Goal: Check status: Check status

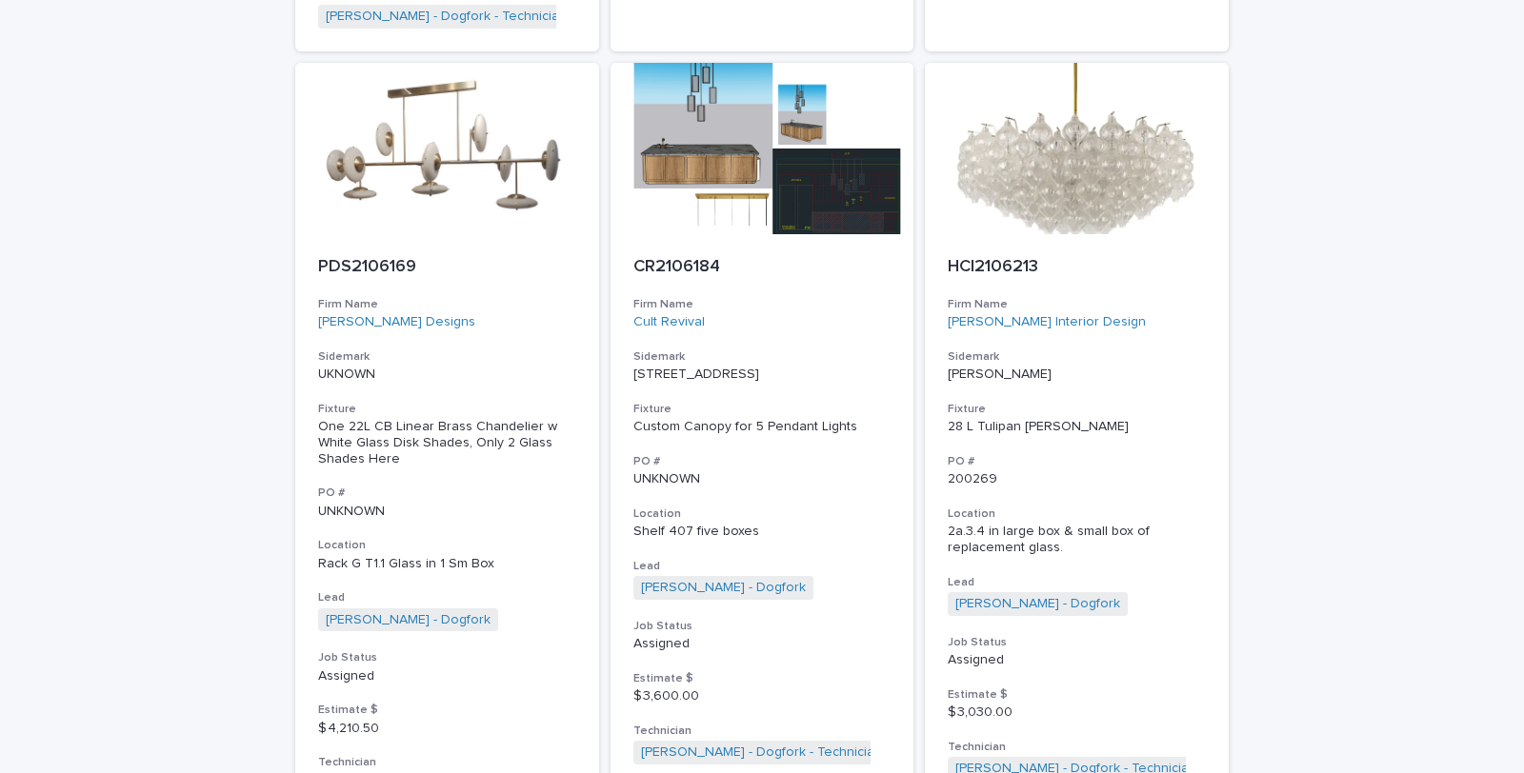
scroll to position [2644, 0]
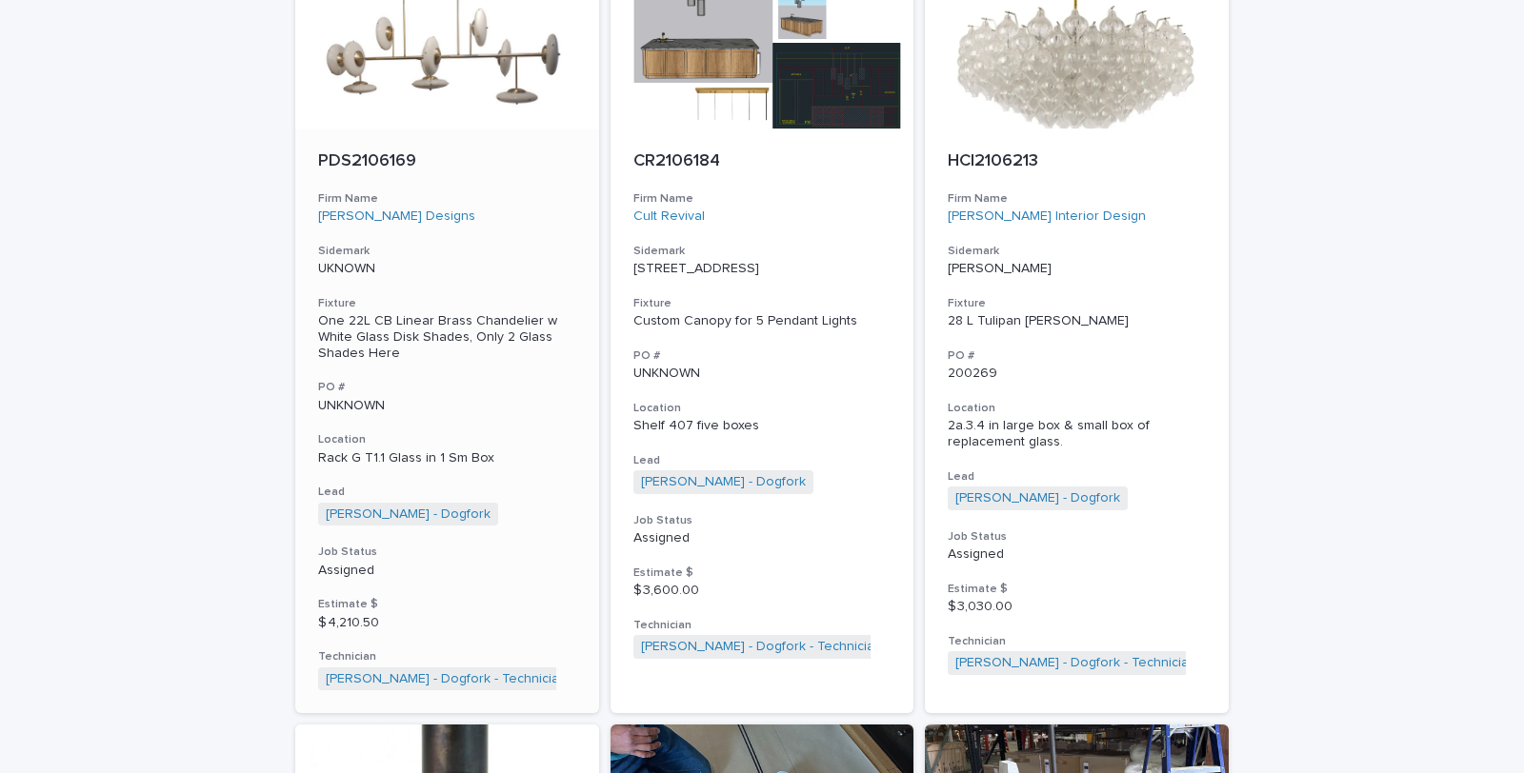
click at [445, 314] on div "One 22L CB Linear Brass Chandelier w White Glass Disk Shades, Only 2 Glass Shad…" at bounding box center [447, 337] width 258 height 48
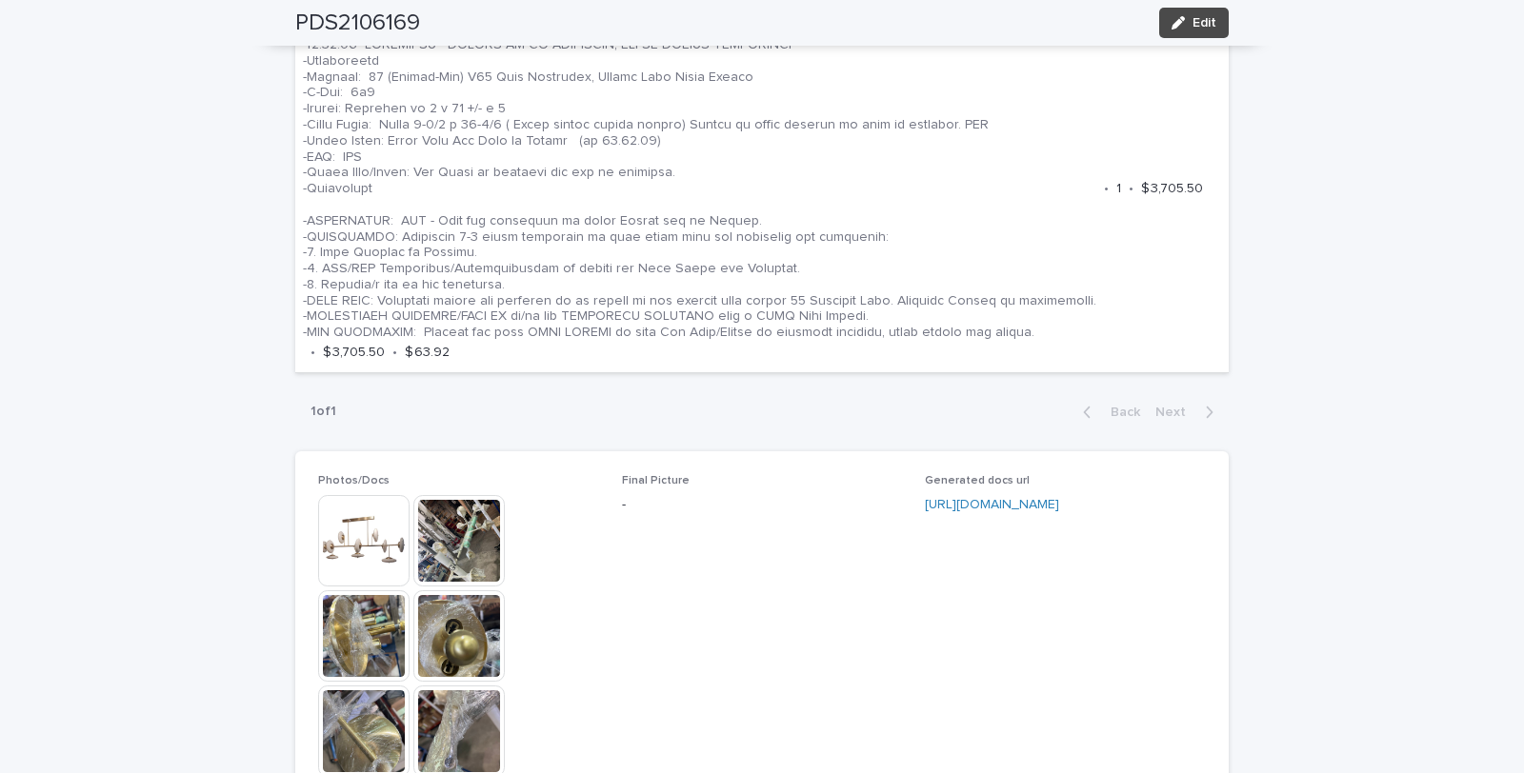
scroll to position [1375, 0]
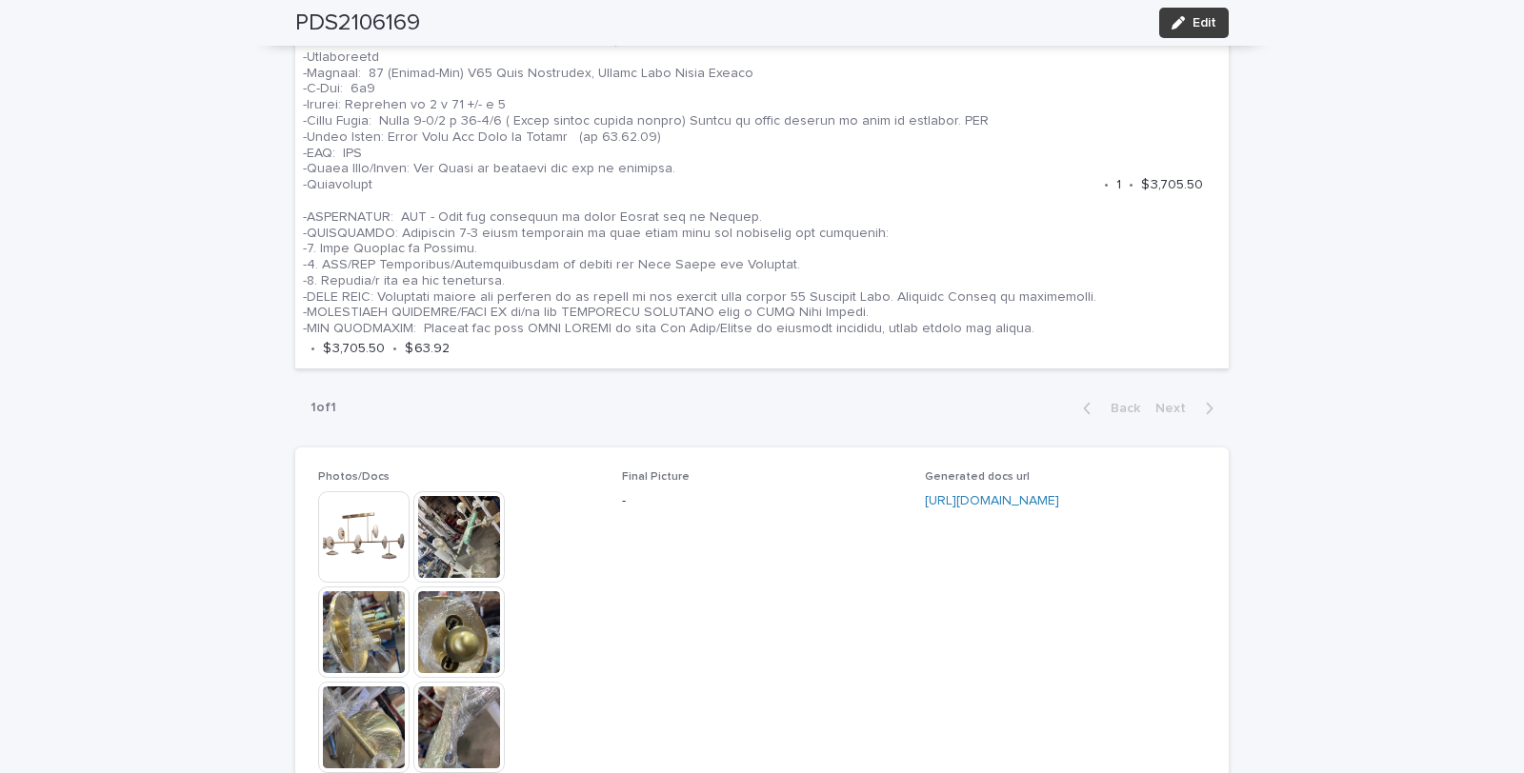
click at [1205, 13] on button "Edit" at bounding box center [1194, 23] width 70 height 30
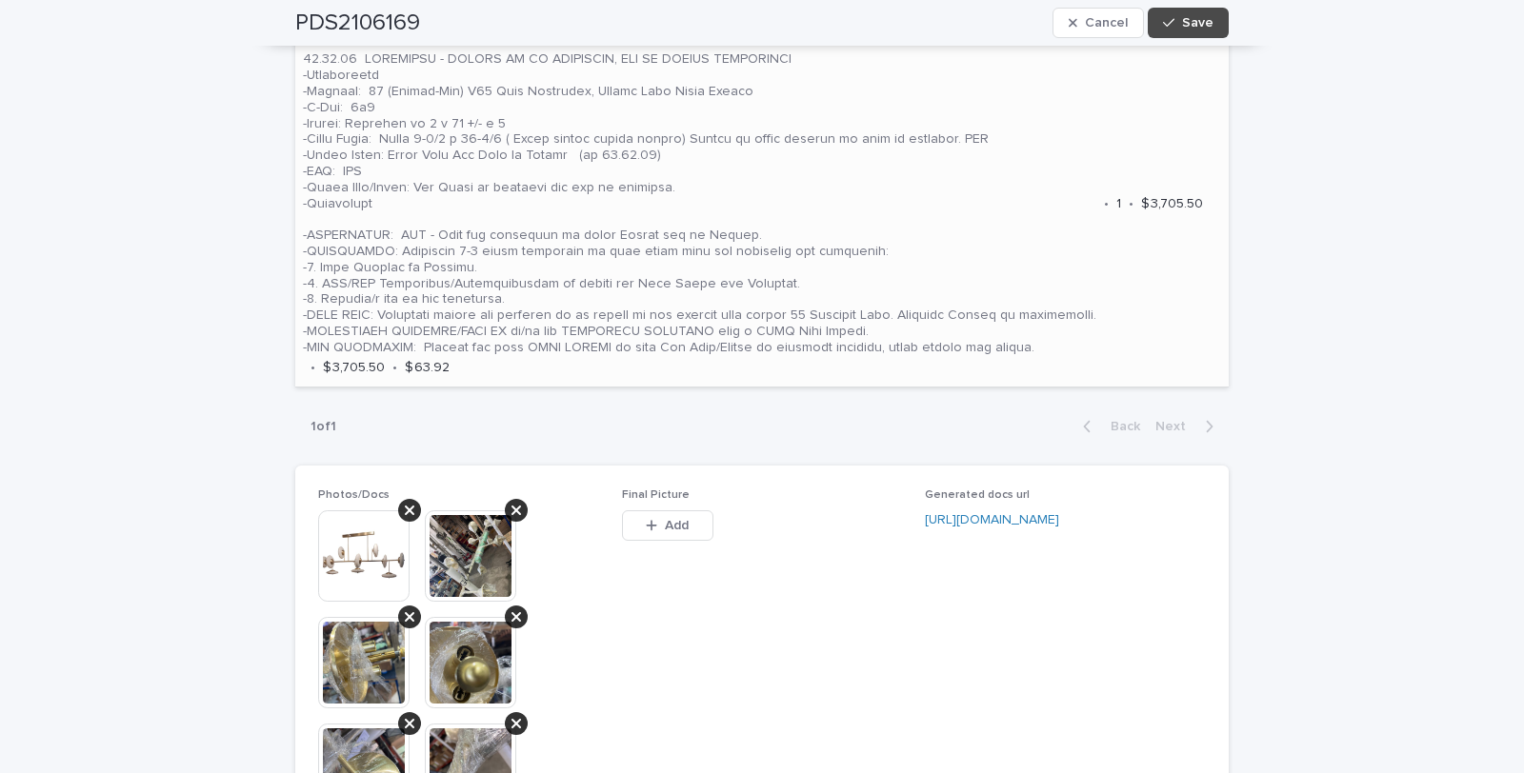
scroll to position [1594, 0]
click at [813, 177] on p at bounding box center [699, 203] width 793 height 304
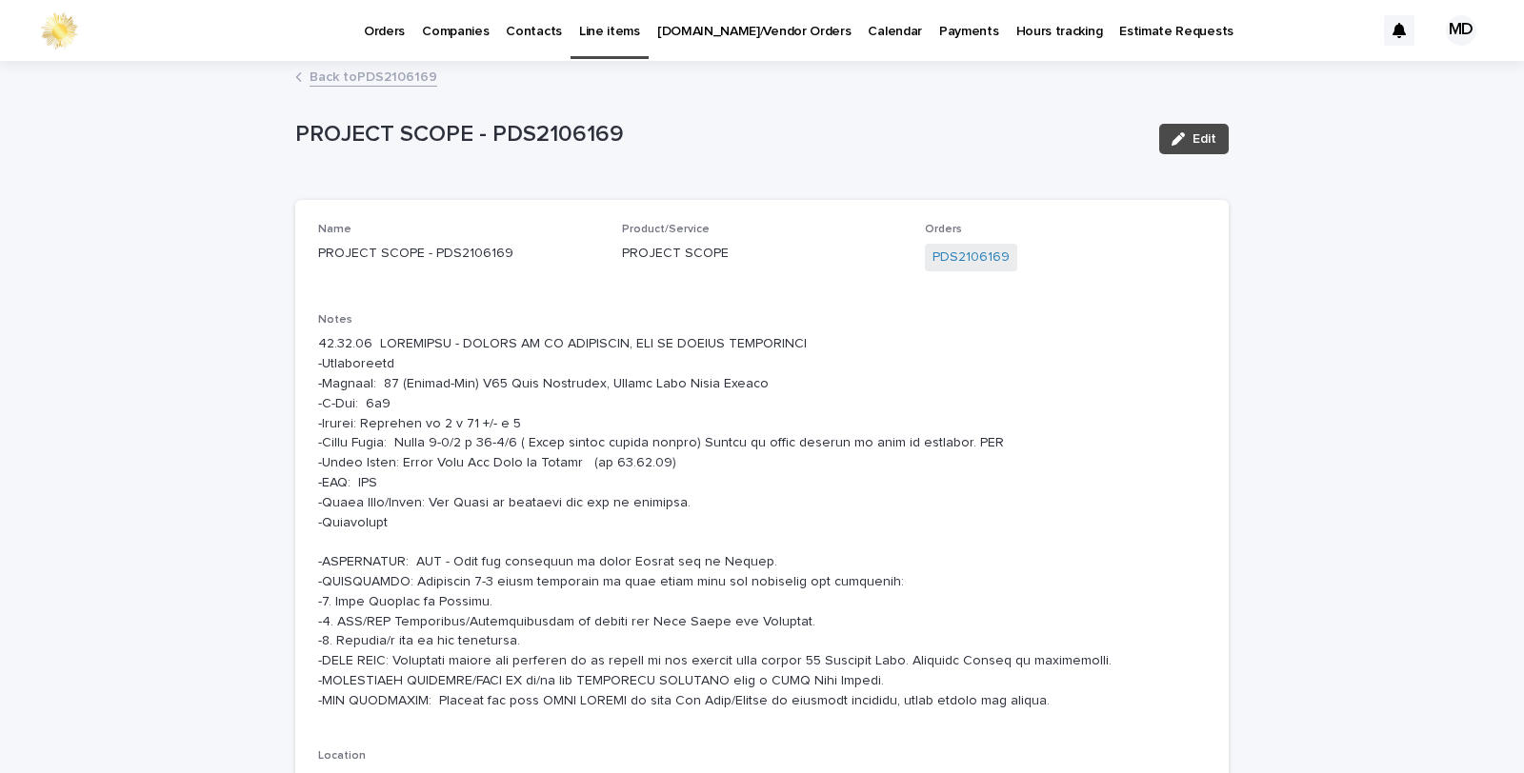
click at [356, 72] on link "Back to PDS2106169" at bounding box center [373, 76] width 128 height 22
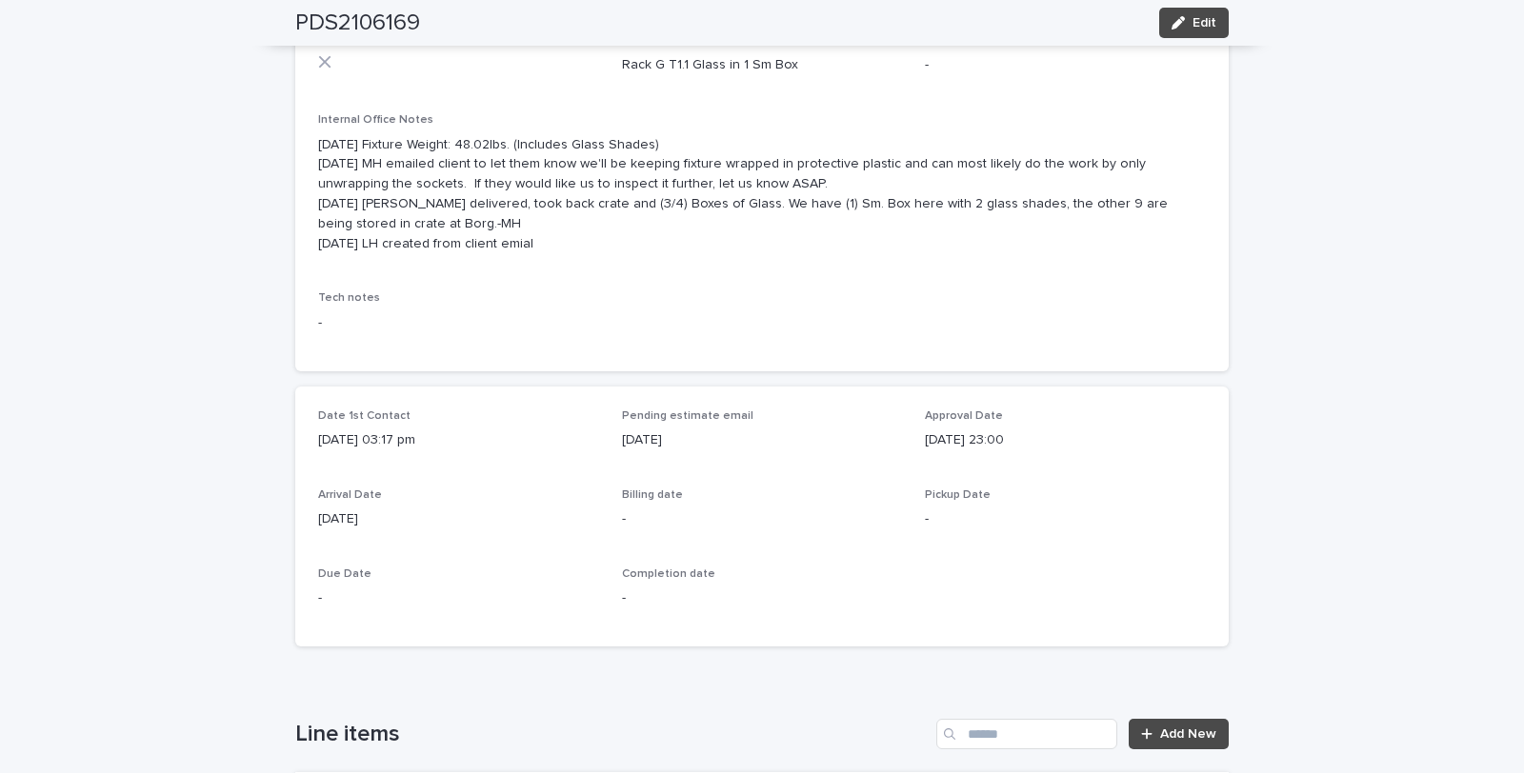
scroll to position [484, 0]
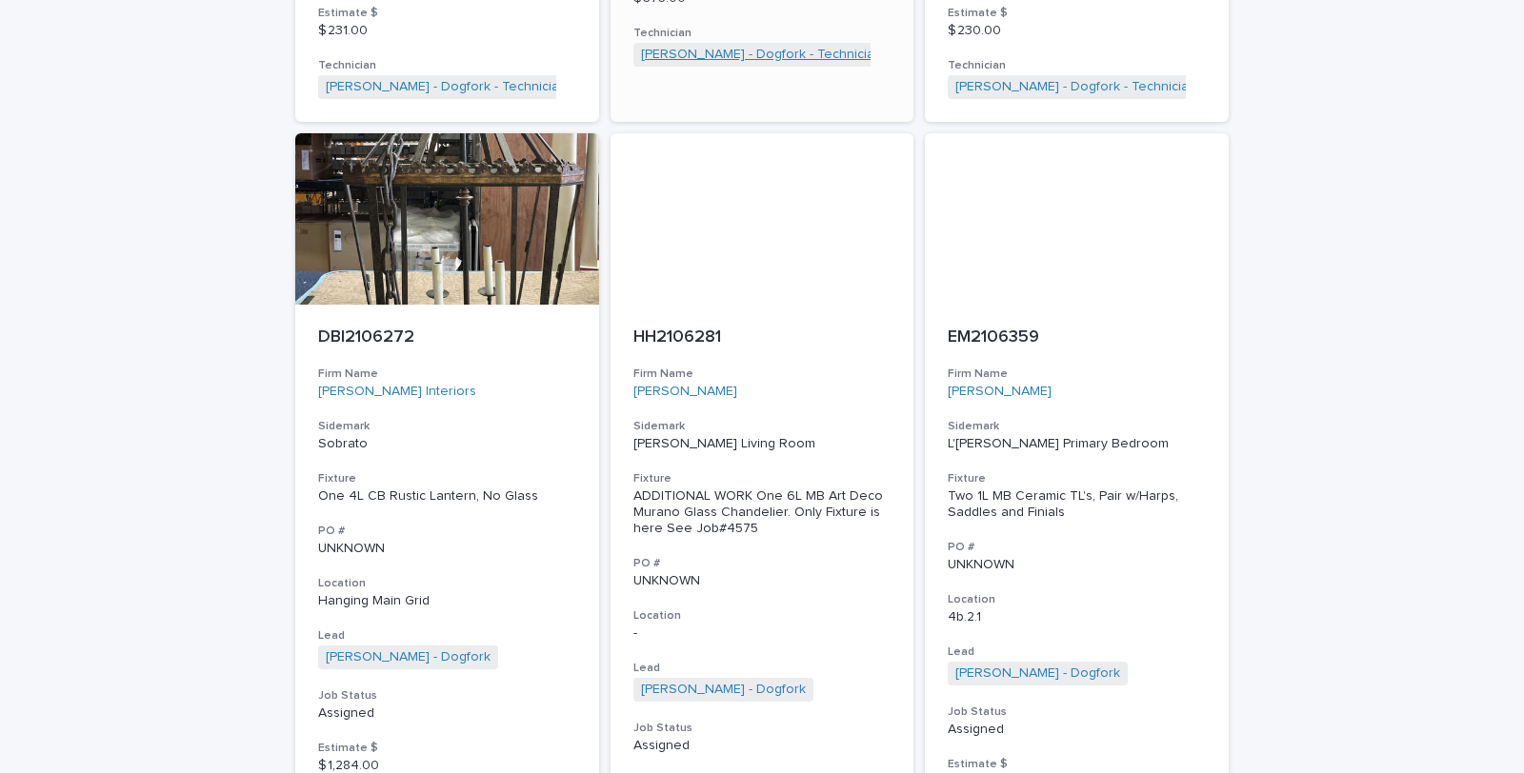
scroll to position [4020, 0]
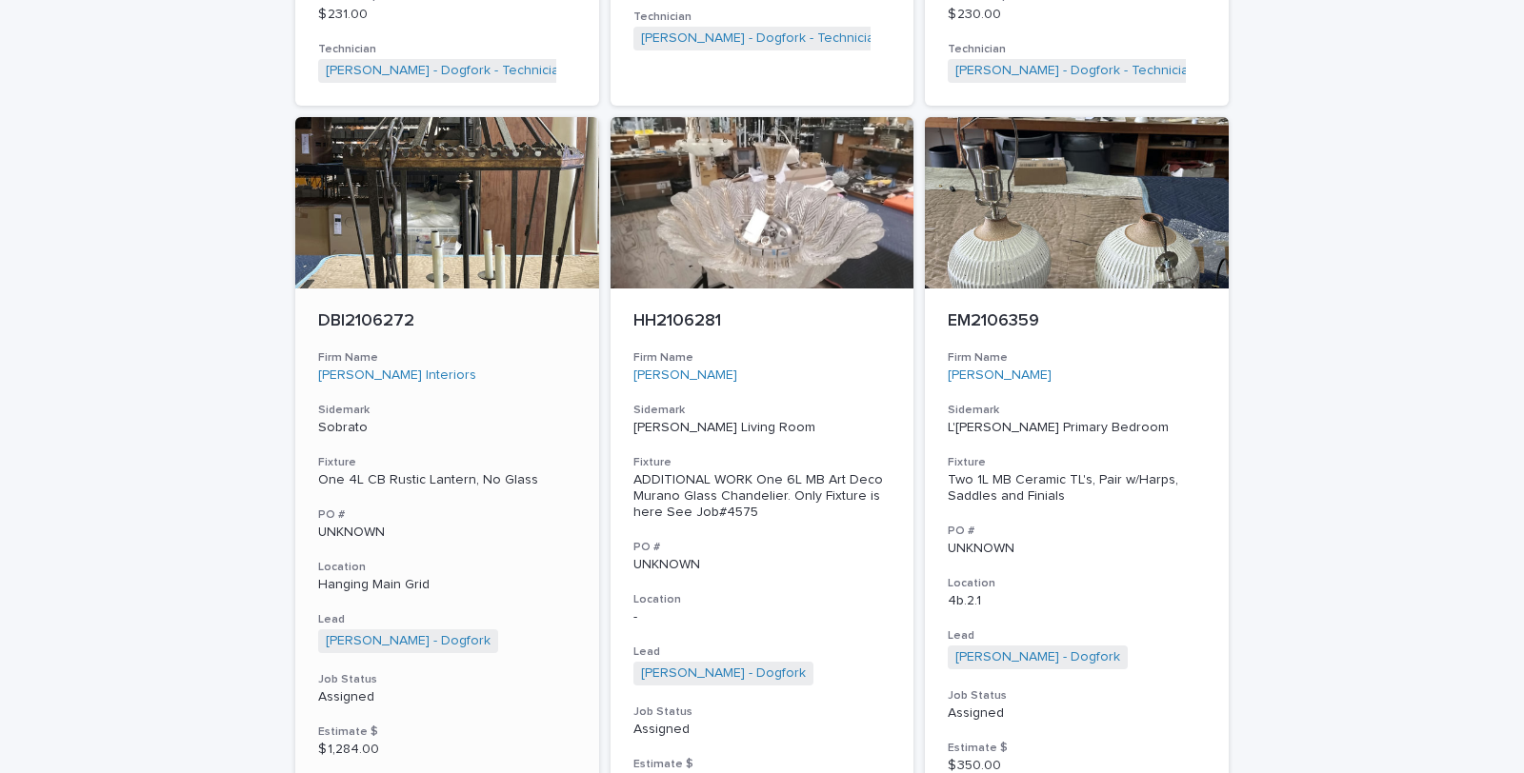
click at [390, 472] on div "One 4L CB Rustic Lantern, No Glass" at bounding box center [447, 480] width 258 height 16
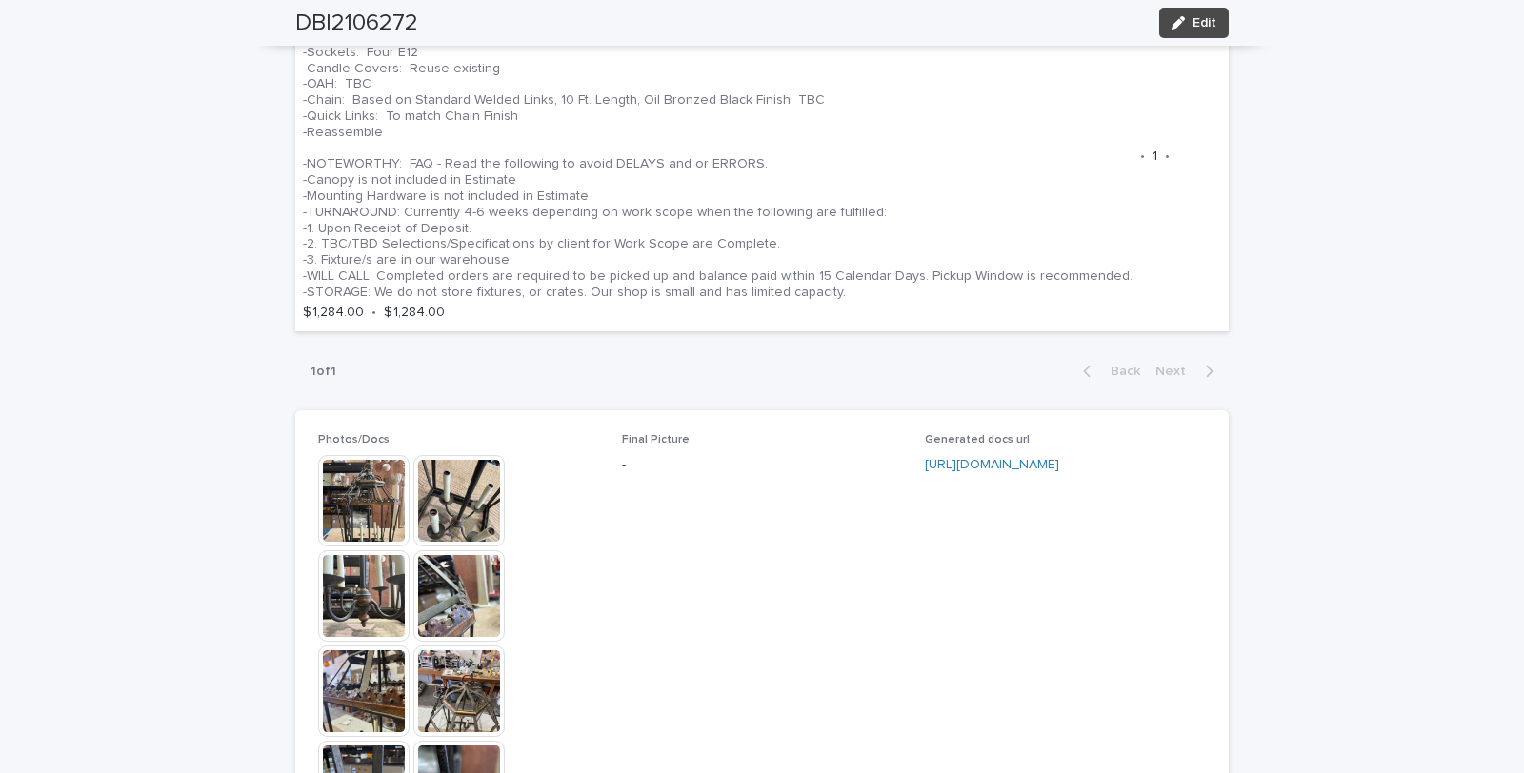
scroll to position [1481, 0]
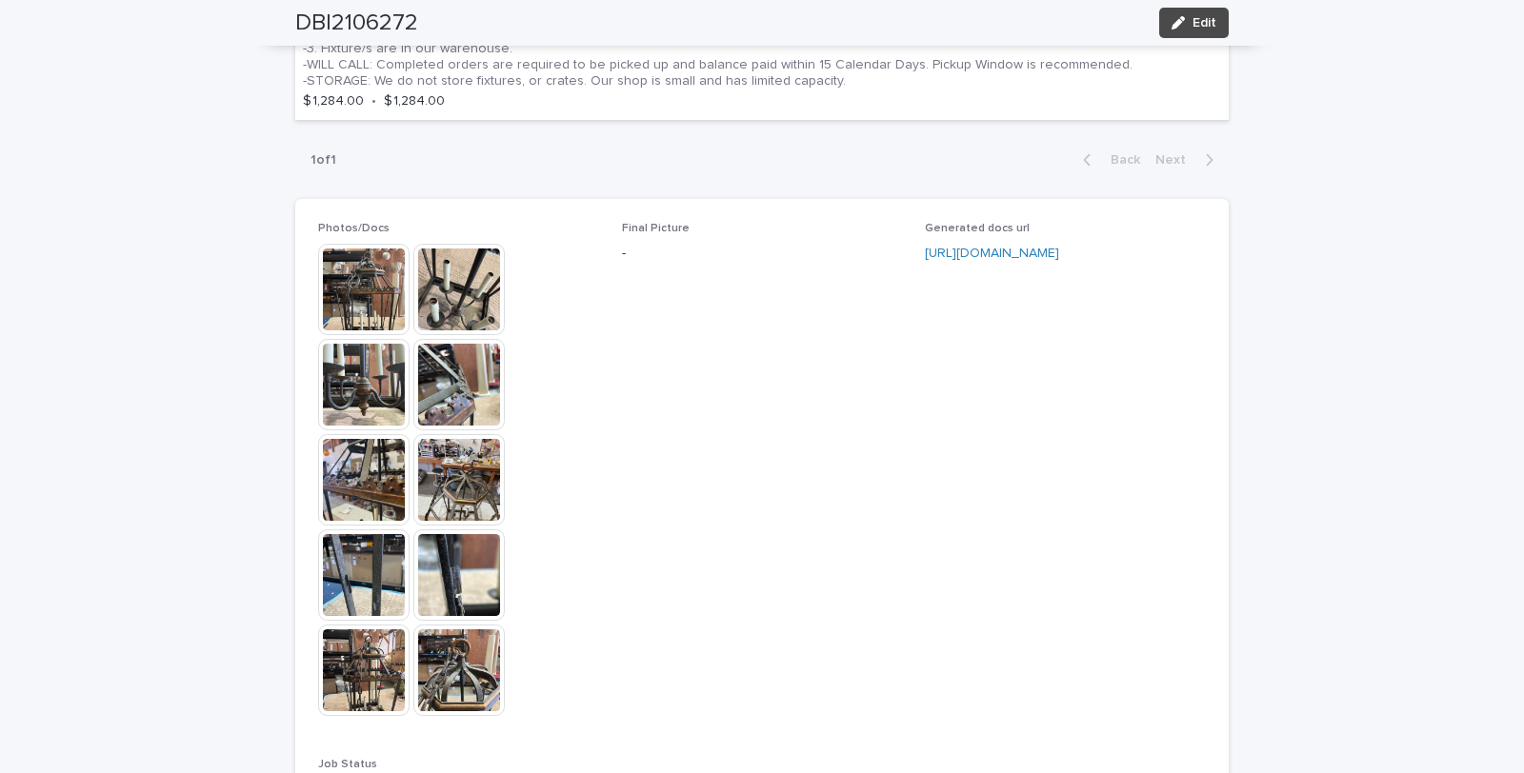
click at [365, 289] on img at bounding box center [363, 289] width 91 height 91
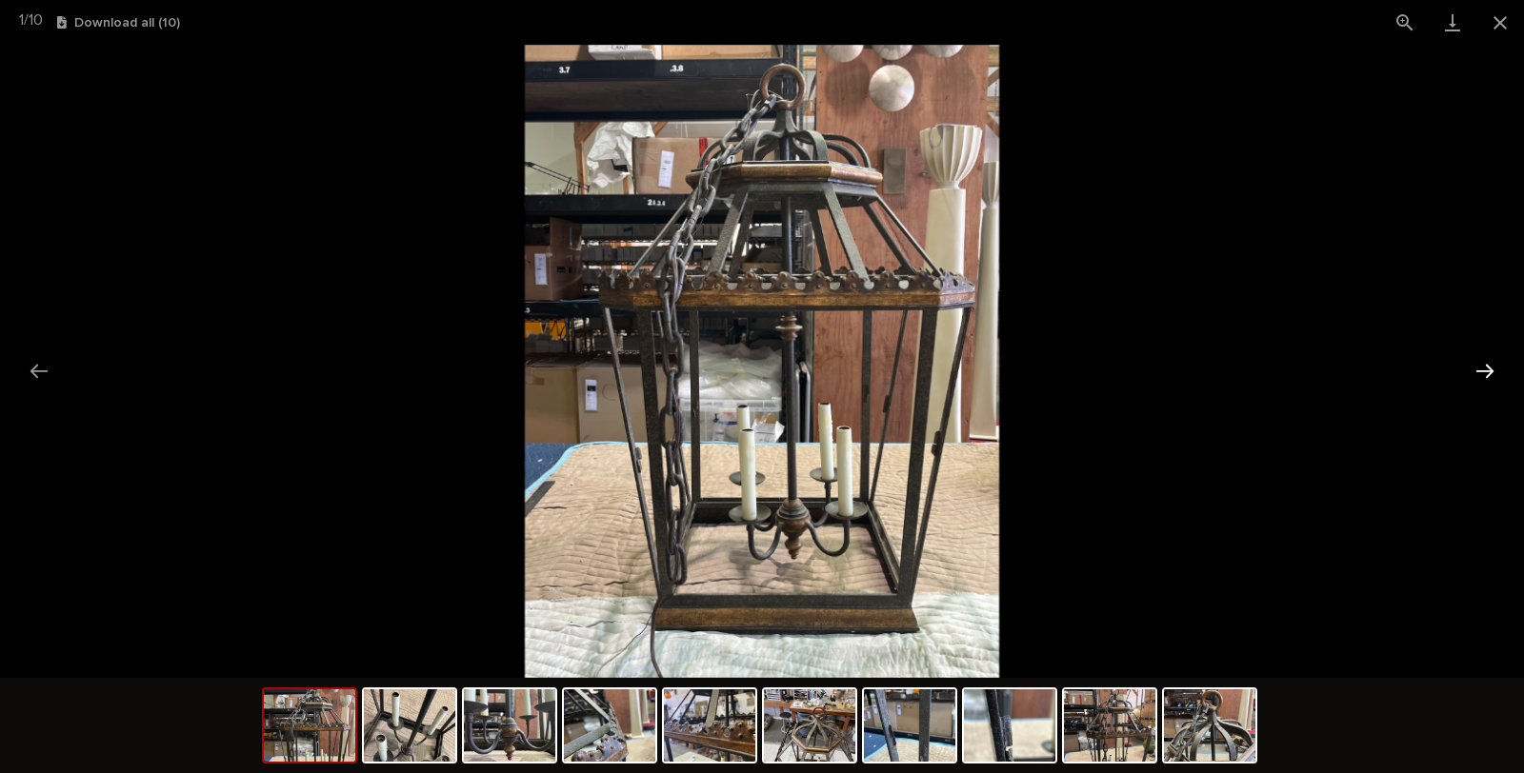
click at [1486, 357] on button "Next slide" at bounding box center [1484, 370] width 40 height 37
